Goal: Contribute content

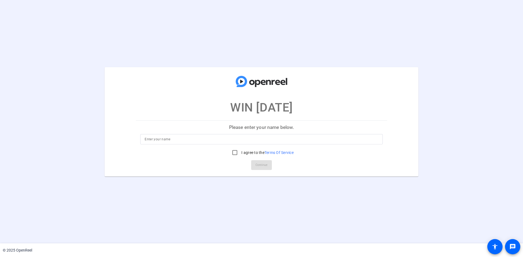
click at [248, 137] on input at bounding box center [262, 139] width 234 height 7
type input "WIN NYC ([PERSON_NAME] & [PERSON_NAME])"
click at [238, 153] on input "I agree to the Terms Of Service" at bounding box center [234, 152] width 11 height 11
checkbox input "true"
click at [266, 165] on span "Continue" at bounding box center [261, 165] width 12 height 8
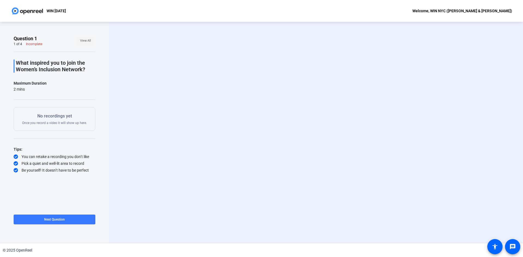
click at [81, 41] on span "View All" at bounding box center [85, 41] width 11 height 8
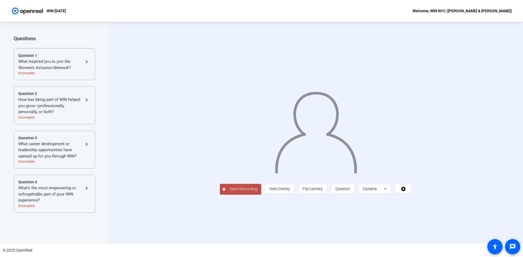
click at [225, 193] on span "Start Recording" at bounding box center [243, 189] width 36 height 6
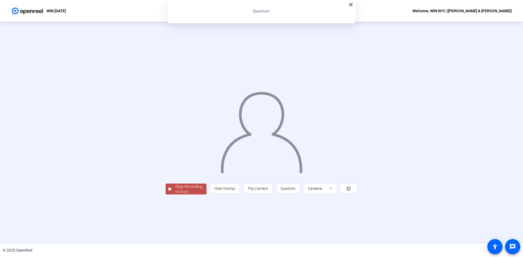
click at [175, 190] on div "Stop Recording" at bounding box center [188, 187] width 27 height 6
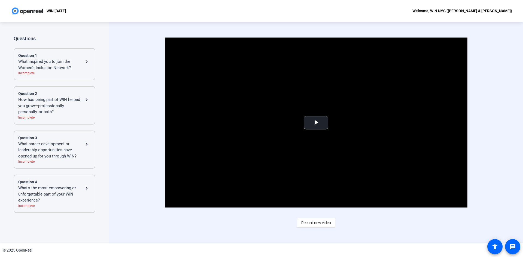
click at [80, 62] on div "What inspired you to join the Women’s Inclusion Network?" at bounding box center [50, 65] width 65 height 12
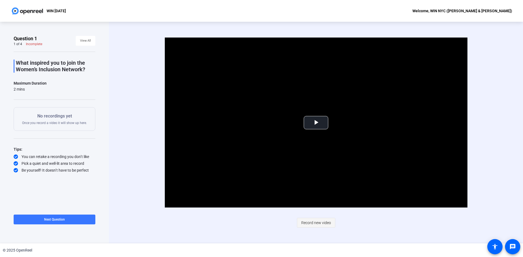
click at [315, 221] on span "Record new video" at bounding box center [316, 223] width 30 height 10
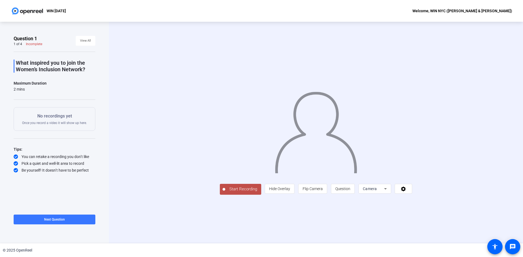
click at [225, 193] on span "Start Recording" at bounding box center [243, 189] width 36 height 6
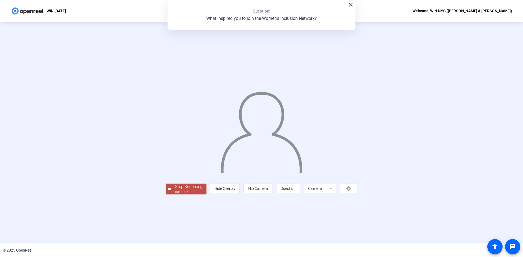
click at [175, 190] on div "Stop Recording" at bounding box center [188, 187] width 27 height 6
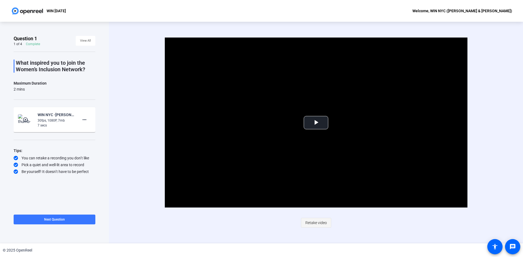
click at [322, 221] on span "Retake video" at bounding box center [316, 223] width 22 height 10
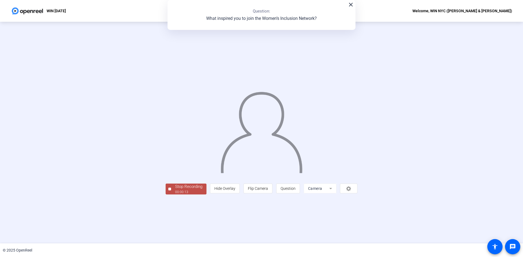
click at [175, 190] on div "Stop Recording" at bounding box center [188, 187] width 27 height 6
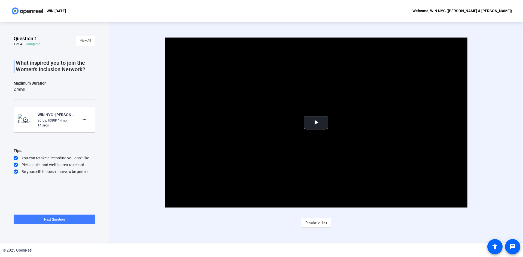
click at [35, 218] on span at bounding box center [55, 219] width 82 height 13
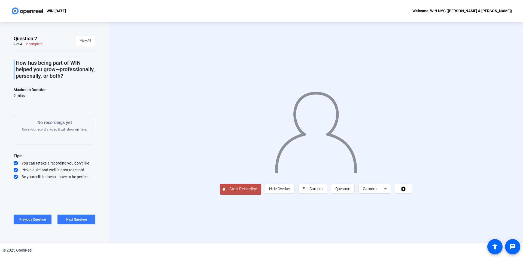
click at [220, 195] on button "Start Recording" at bounding box center [240, 189] width 41 height 11
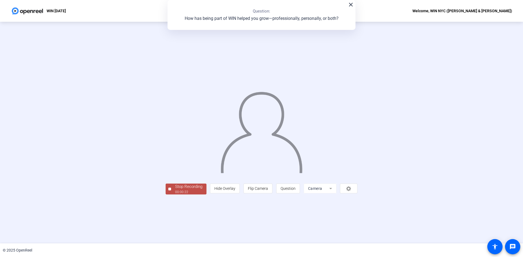
click at [175, 195] on div "00:00:22" at bounding box center [188, 192] width 27 height 5
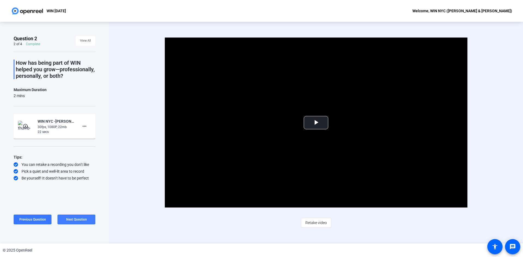
click at [83, 218] on span "Next Question" at bounding box center [76, 220] width 21 height 4
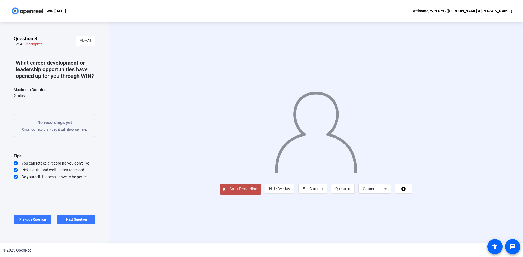
click at [225, 193] on span "Start Recording" at bounding box center [243, 189] width 36 height 6
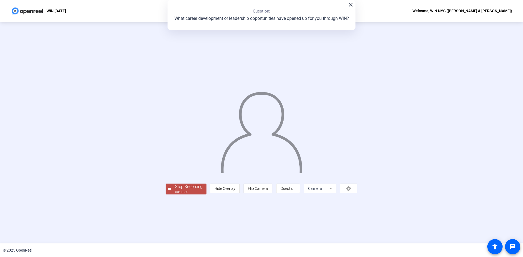
click at [175, 195] on div "00:00:30" at bounding box center [188, 192] width 27 height 5
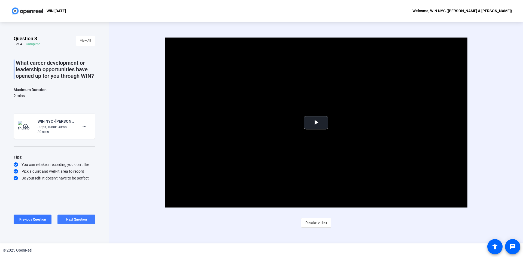
click at [87, 220] on span at bounding box center [76, 219] width 38 height 13
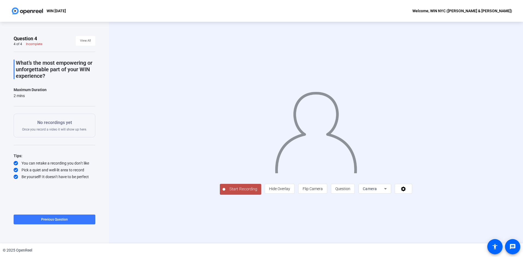
click at [225, 193] on span "Start Recording" at bounding box center [243, 189] width 36 height 6
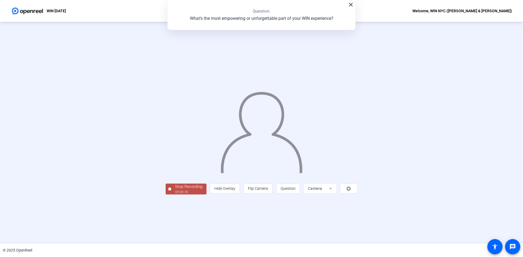
click at [175, 190] on div "Stop Recording" at bounding box center [188, 187] width 27 height 6
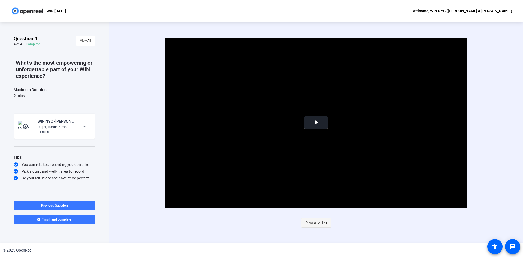
click at [319, 224] on span "Retake video" at bounding box center [316, 223] width 22 height 10
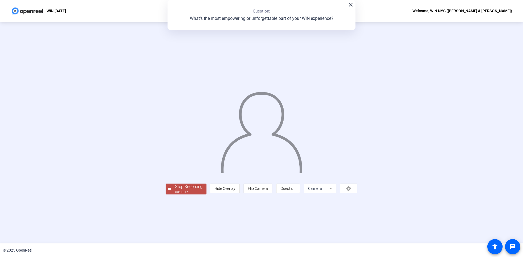
click at [175, 190] on div "Stop Recording" at bounding box center [188, 187] width 27 height 6
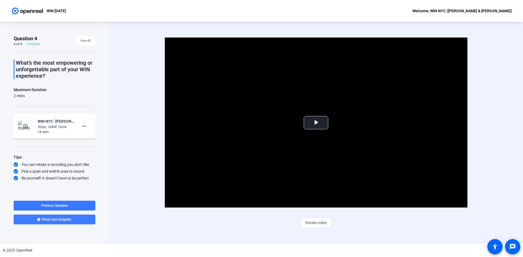
click at [70, 221] on span "Finish and complete" at bounding box center [56, 220] width 29 height 4
